Goal: Navigation & Orientation: Understand site structure

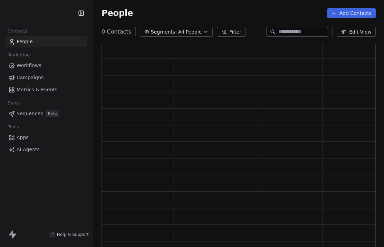
scroll to position [225, 274]
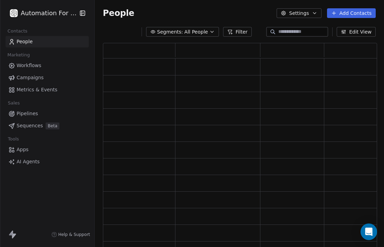
click at [371, 226] on div "Open Intercom Messenger" at bounding box center [369, 231] width 17 height 17
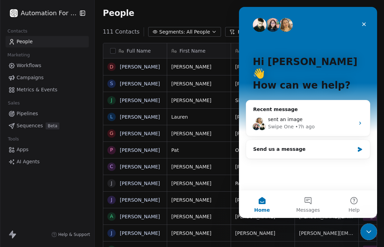
scroll to position [241, 291]
click at [292, 116] on div "sent an image" at bounding box center [311, 119] width 87 height 7
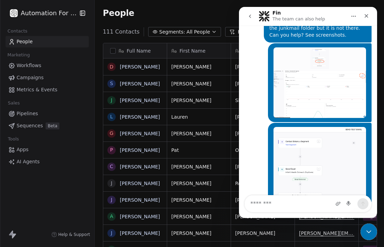
click at [28, 94] on link "Metrics & Events" at bounding box center [47, 89] width 83 height 11
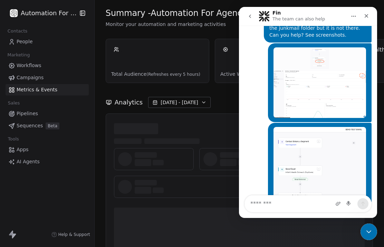
click at [33, 82] on link "Campaigns" at bounding box center [47, 77] width 83 height 11
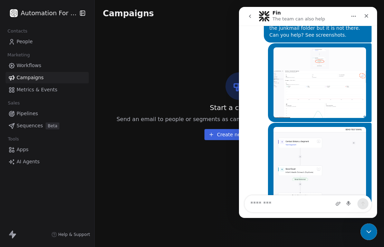
click at [373, 12] on div "Close" at bounding box center [367, 16] width 12 height 12
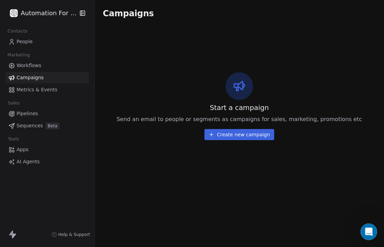
click at [370, 232] on icon "Open Intercom Messenger" at bounding box center [369, 232] width 5 height 6
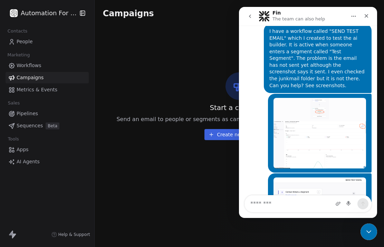
scroll to position [325, 0]
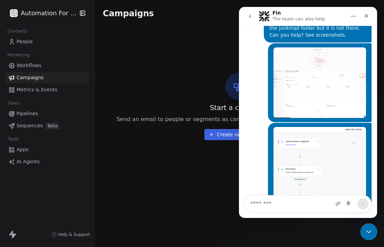
click at [367, 17] on icon "Close" at bounding box center [367, 16] width 6 height 6
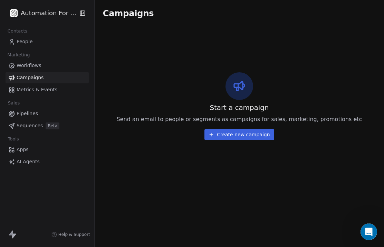
click at [34, 88] on span "Metrics & Events" at bounding box center [37, 89] width 41 height 7
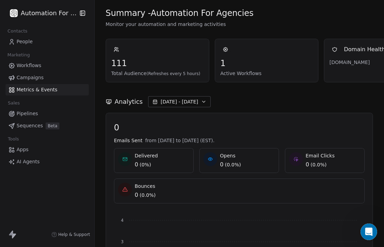
scroll to position [323, 0]
